Goal: Check status

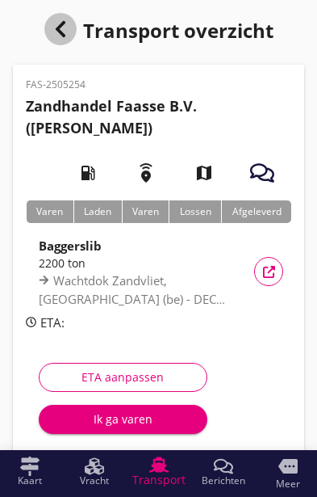
click at [61, 30] on icon "button" at bounding box center [60, 28] width 19 height 19
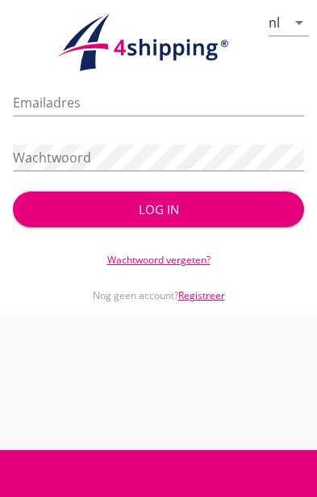
click at [136, 98] on input "Emailadres" at bounding box center [159, 103] width 292 height 26
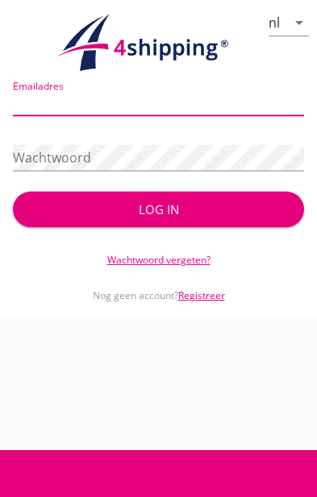
type input "[PERSON_NAME][EMAIL_ADDRESS][PERSON_NAME][DOMAIN_NAME]"
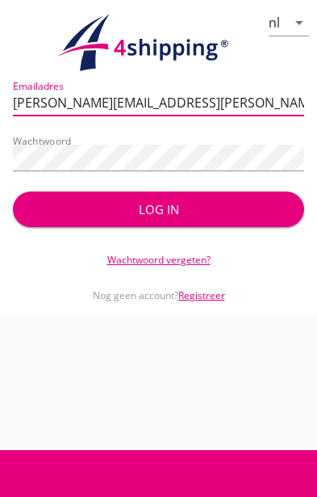
click at [183, 209] on div "Log in" at bounding box center [159, 209] width 240 height 19
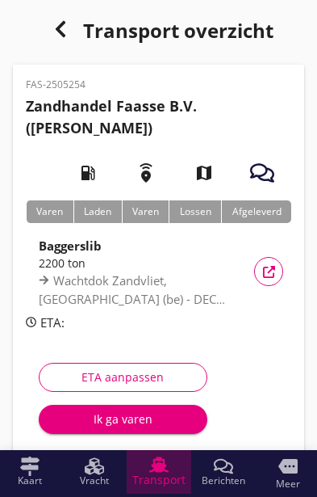
click at [162, 483] on span "Transport" at bounding box center [158, 479] width 53 height 11
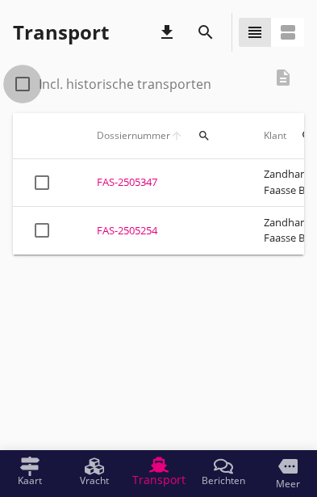
click at [31, 86] on div at bounding box center [22, 83] width 27 height 27
checkbox input "true"
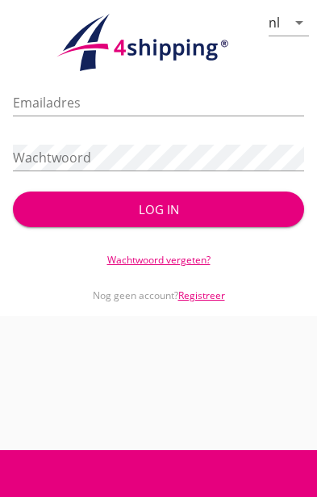
click at [167, 94] on input "Emailadres" at bounding box center [159, 103] width 292 height 26
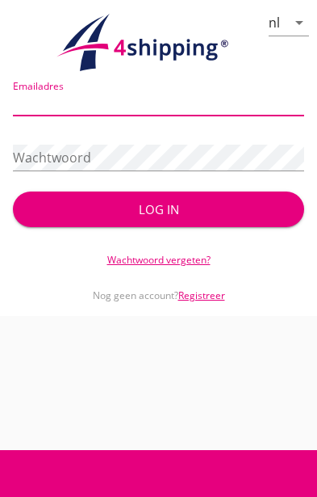
type input "[PERSON_NAME][EMAIL_ADDRESS][PERSON_NAME][DOMAIN_NAME]"
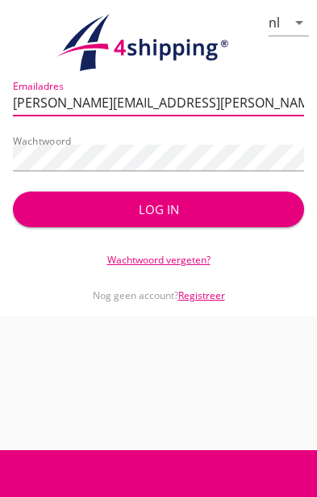
click at [184, 209] on div "Log in" at bounding box center [159, 209] width 240 height 19
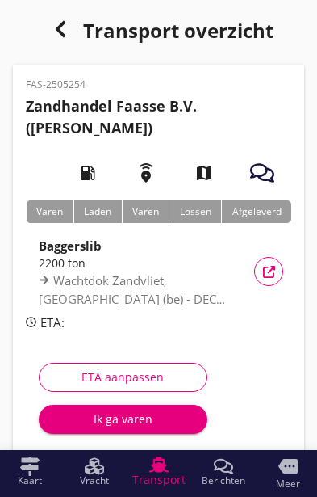
scroll to position [48, 0]
